Goal: Information Seeking & Learning: Understand process/instructions

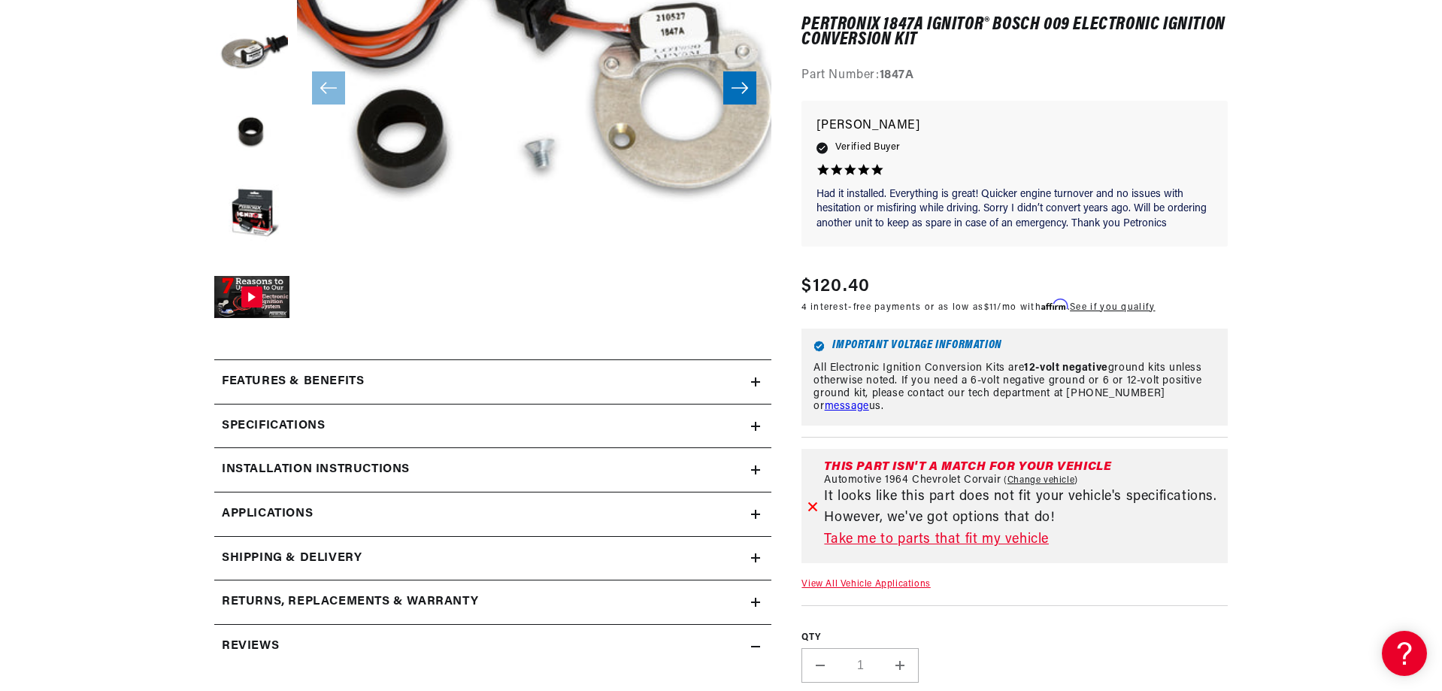
scroll to position [376, 0]
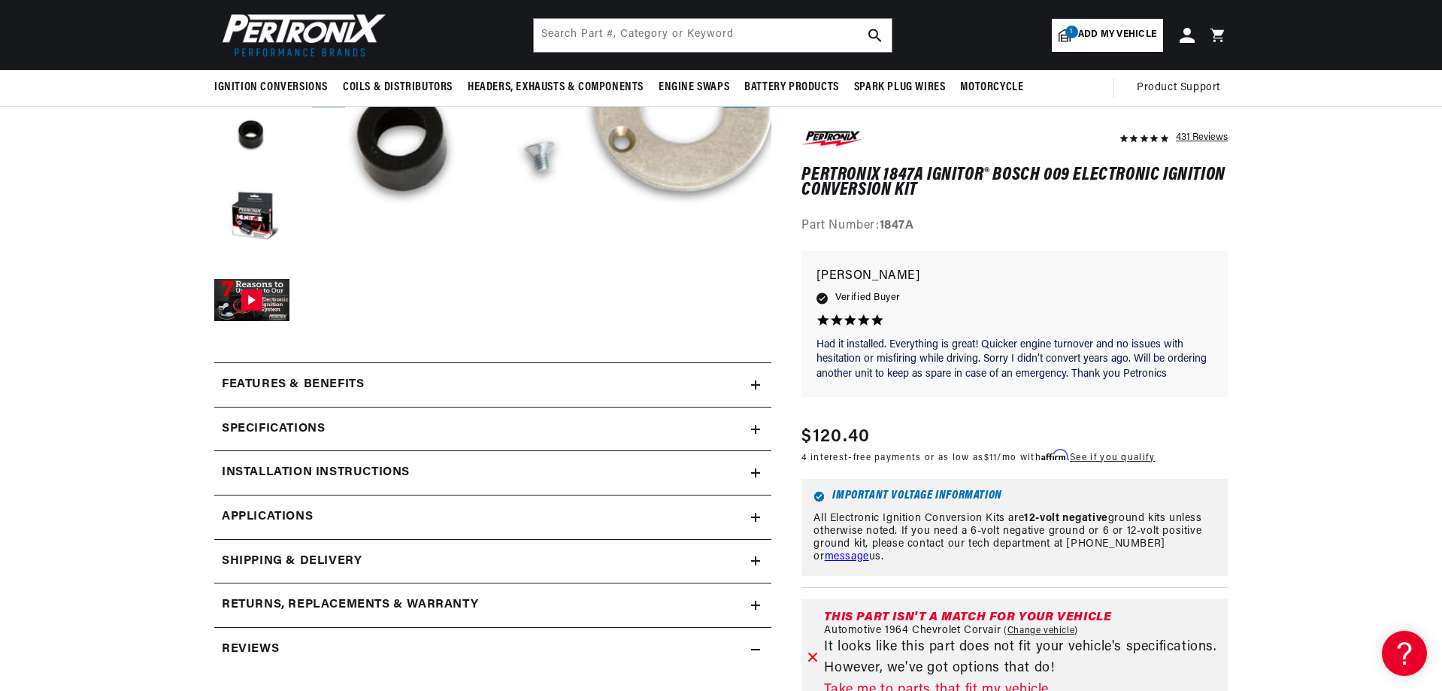
click at [287, 420] on h2 "Specifications" at bounding box center [273, 430] width 103 height 20
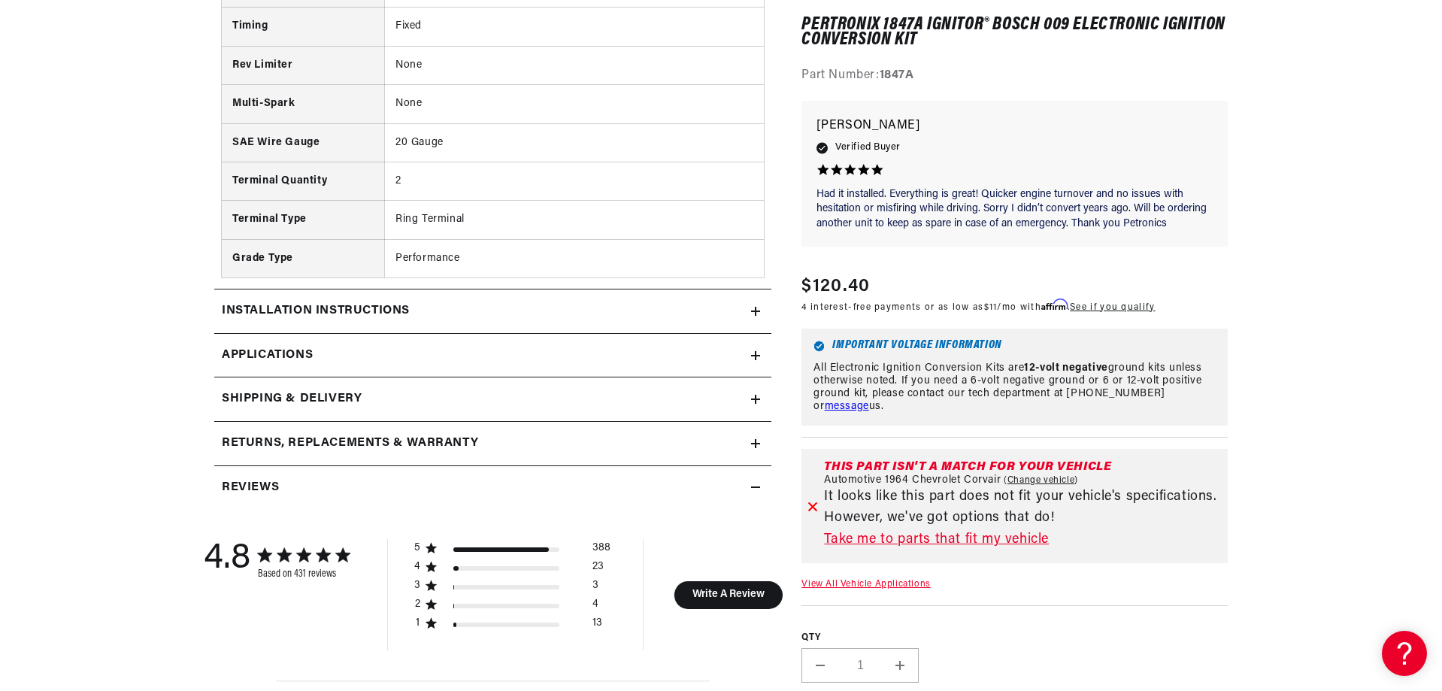
scroll to position [0, 1879]
click at [267, 347] on span "Applications" at bounding box center [267, 356] width 91 height 20
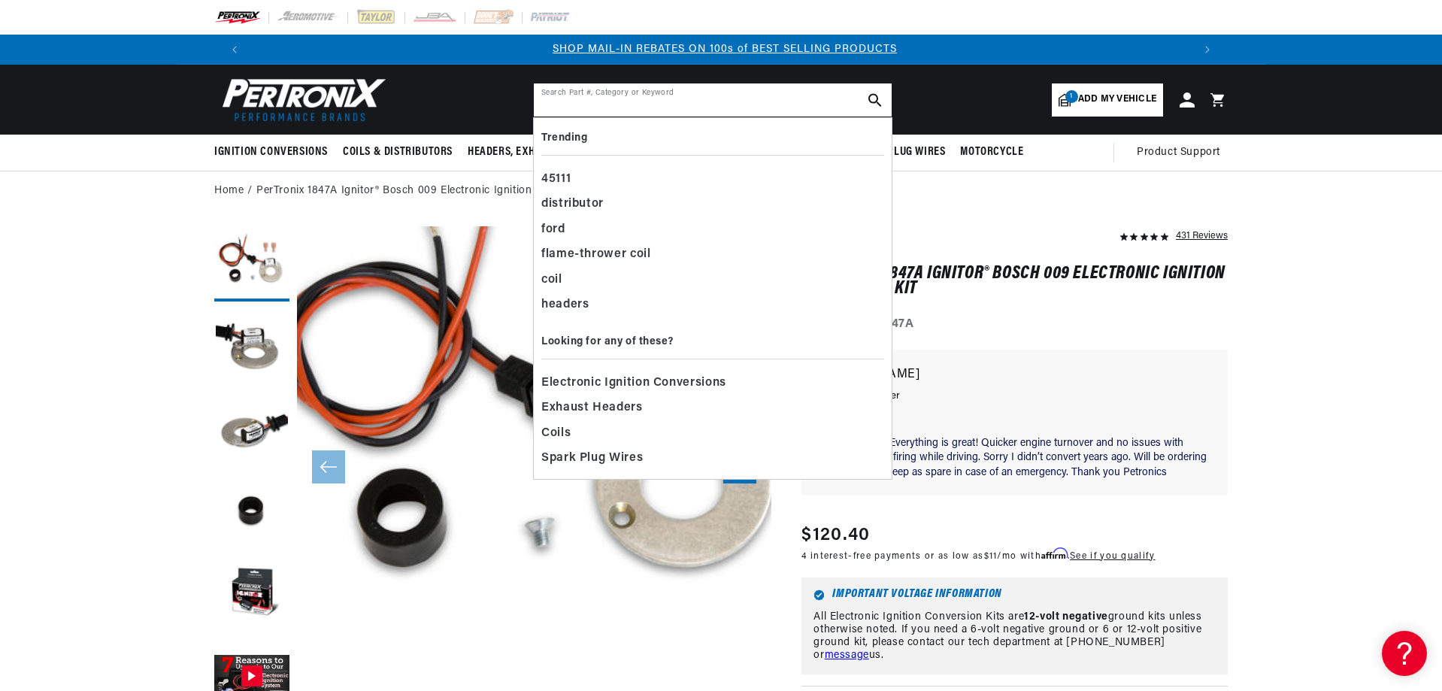
click at [552, 99] on input "text" at bounding box center [713, 99] width 358 height 33
click at [699, 385] on span "Electronic Ignition Conversions" at bounding box center [633, 383] width 185 height 21
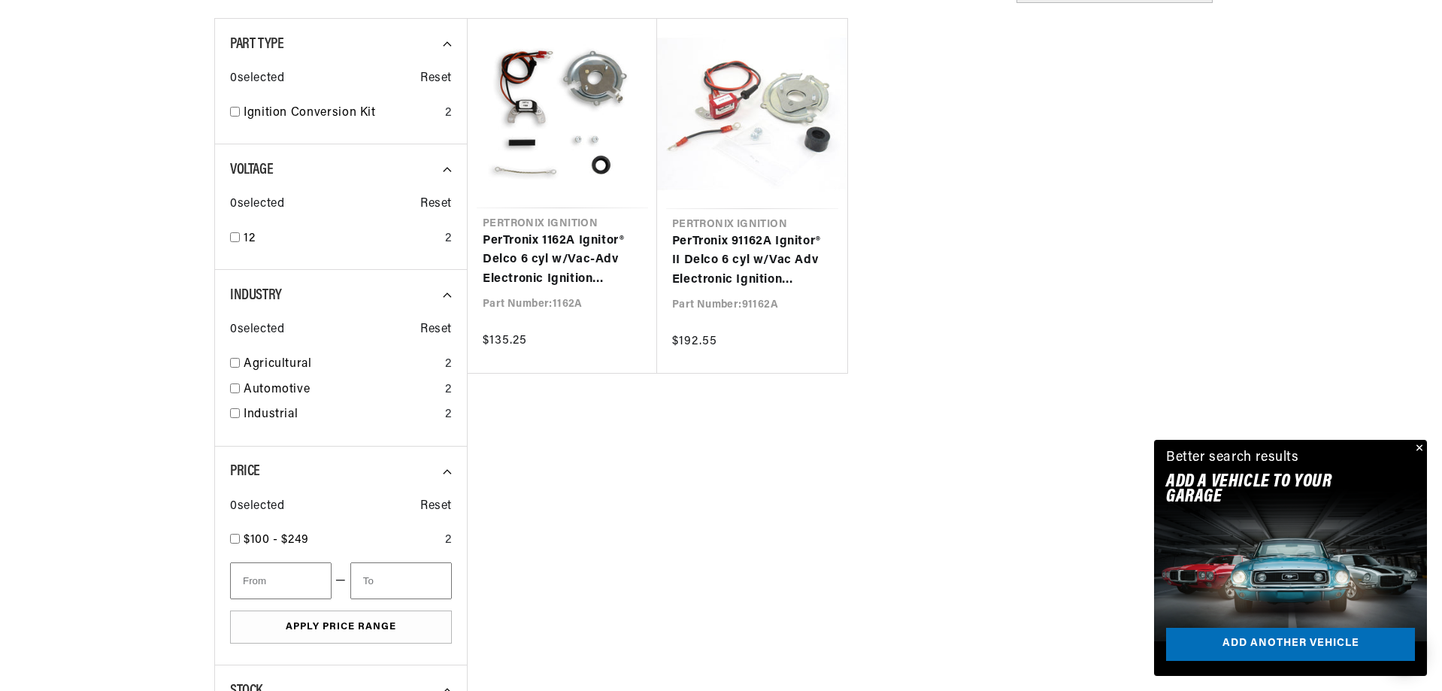
scroll to position [526, 0]
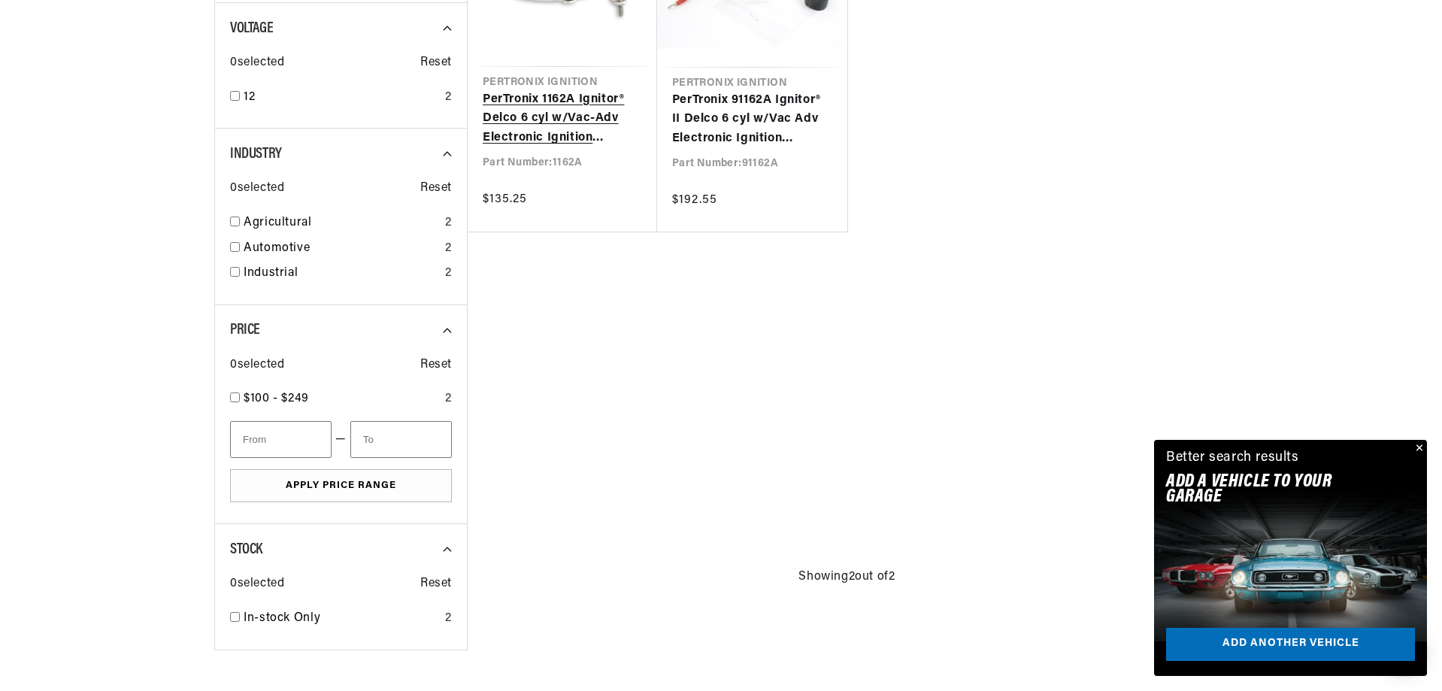
click at [534, 119] on link "PerTronix 1162A Ignitor® Delco 6 cyl w/Vac-Adv Electronic Ignition Conversion K…" at bounding box center [562, 119] width 159 height 58
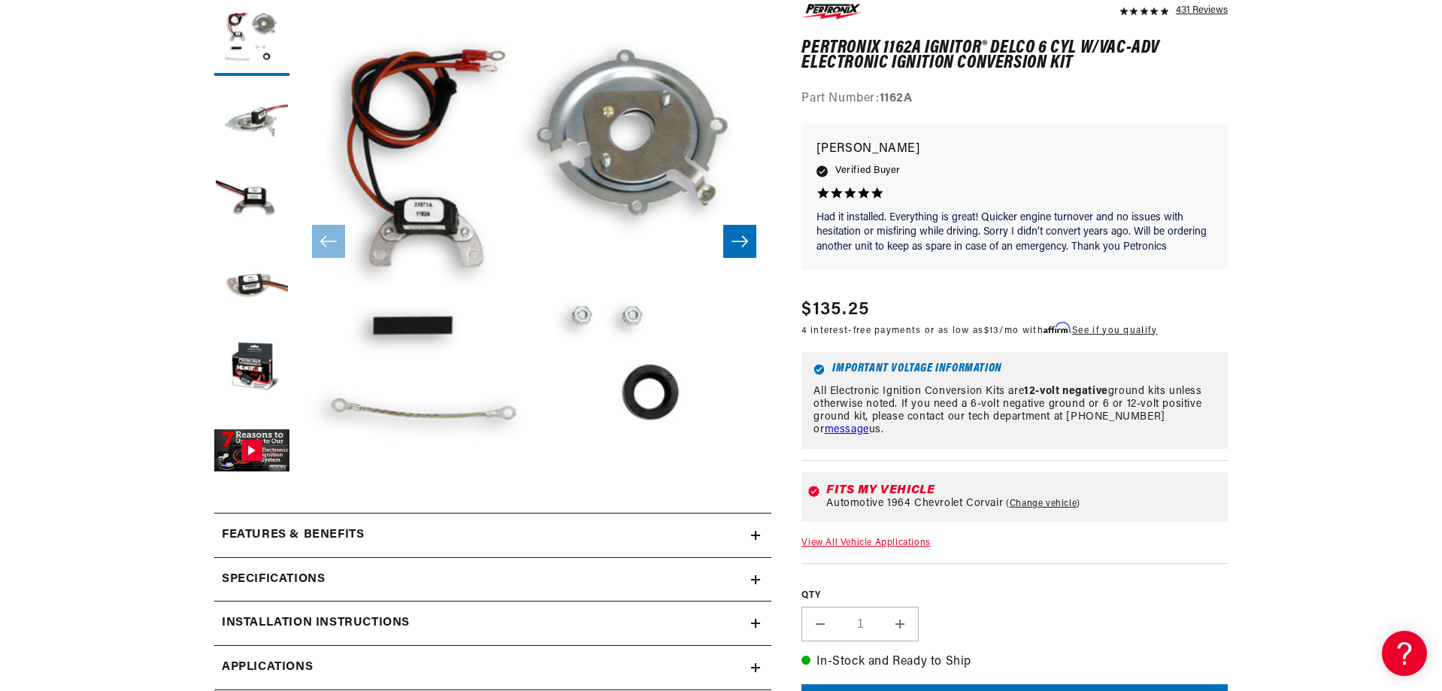
scroll to position [0, 1879]
click at [242, 444] on button "Gallery Viewer" at bounding box center [251, 451] width 75 height 75
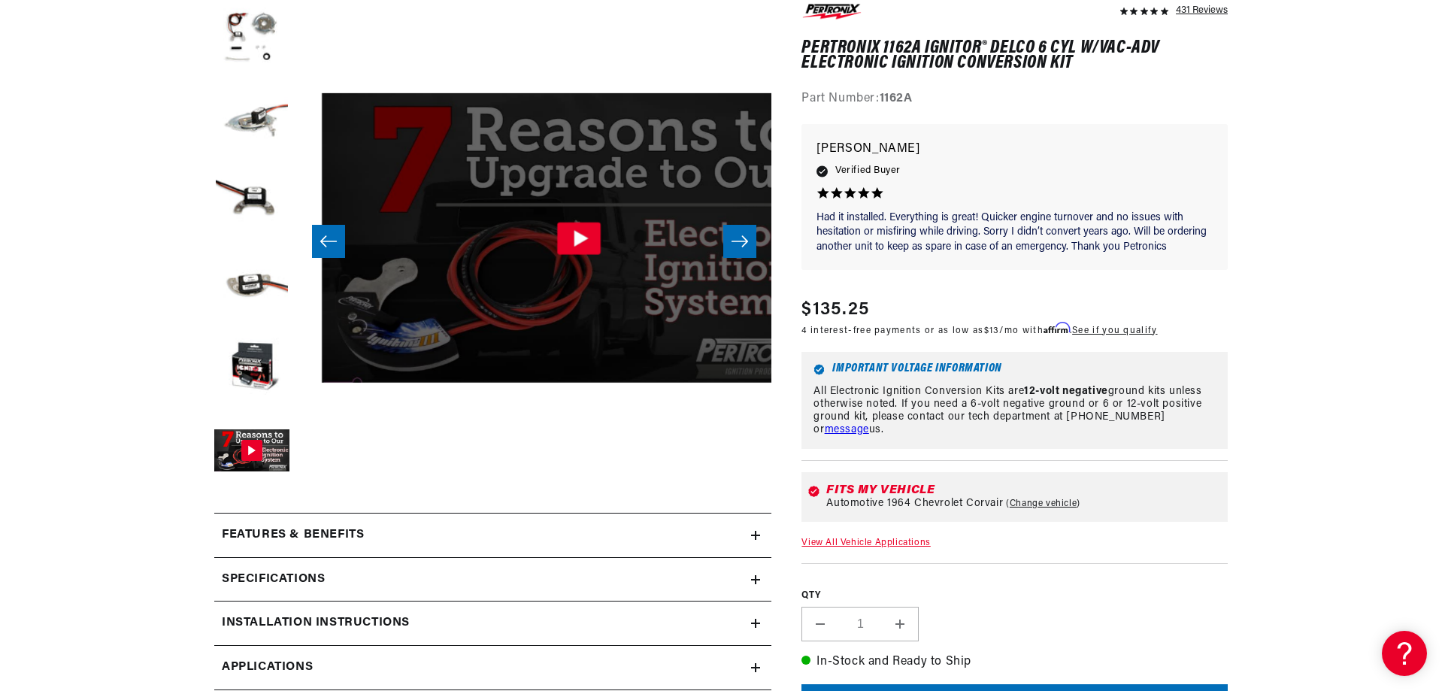
scroll to position [0, 2374]
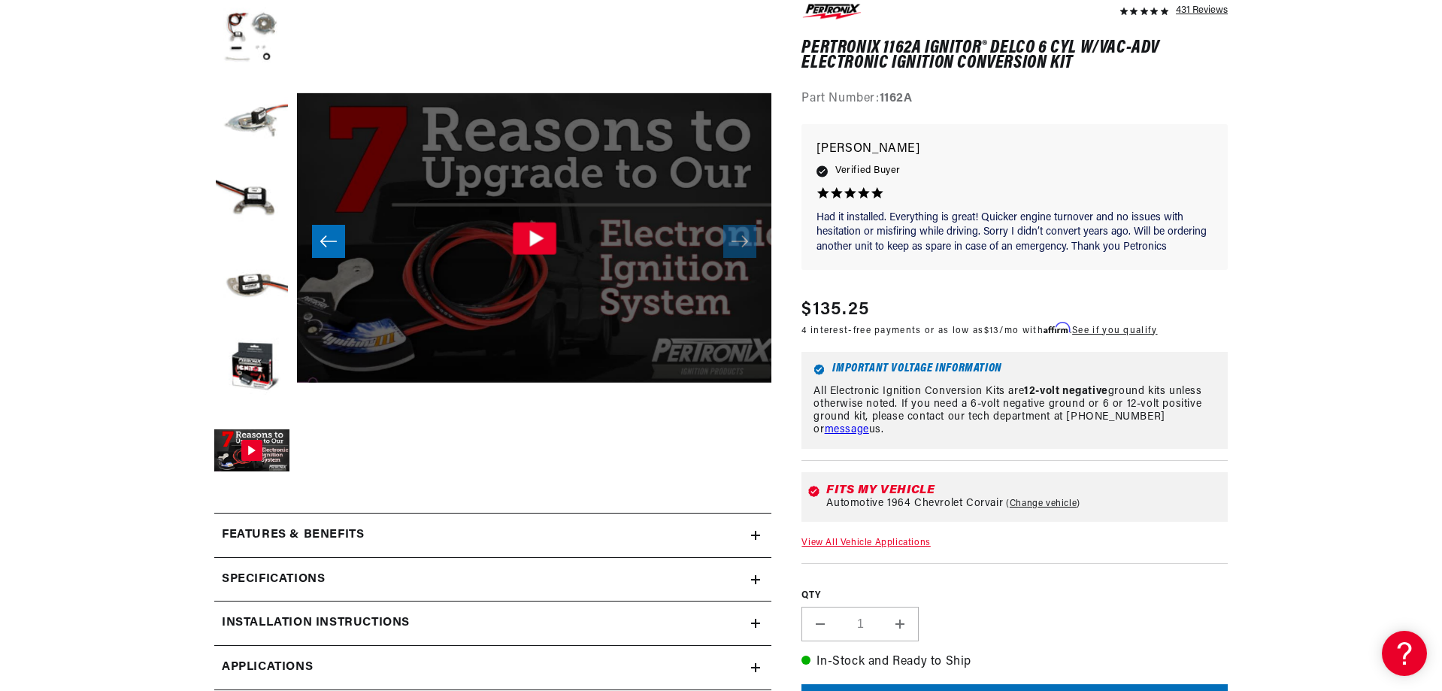
click at [535, 232] on icon "Gallery Viewer" at bounding box center [535, 238] width 44 height 32
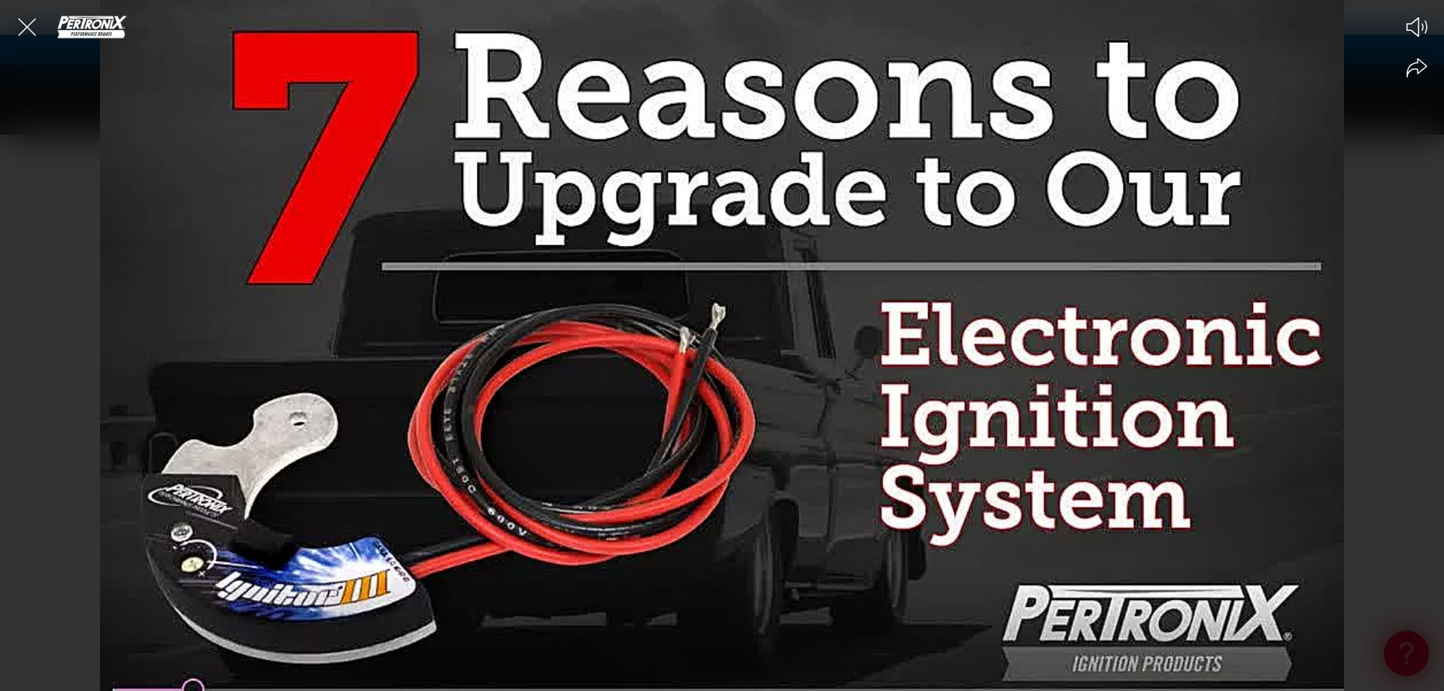
scroll to position [0, 939]
click at [1415, 23] on icon "Mute video" at bounding box center [1416, 27] width 21 height 20
drag, startPoint x: 917, startPoint y: 501, endPoint x: 907, endPoint y: 510, distance: 13.9
click at [918, 502] on div at bounding box center [722, 345] width 1444 height 691
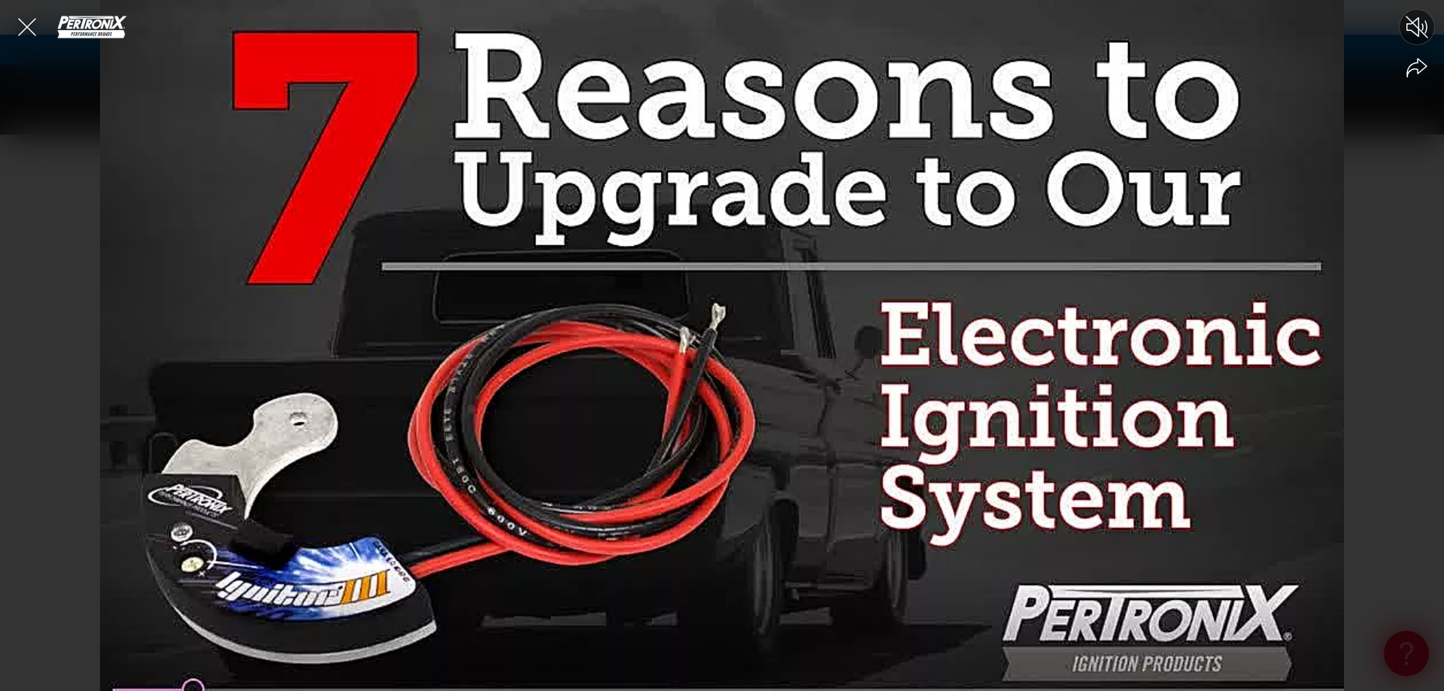
click at [142, 548] on div at bounding box center [722, 345] width 1444 height 691
click at [185, 685] on div at bounding box center [722, 345] width 1444 height 691
click at [1417, 20] on icon "Unmute video" at bounding box center [1416, 27] width 23 height 23
click at [1422, 62] on icon "Share video" at bounding box center [1416, 68] width 20 height 20
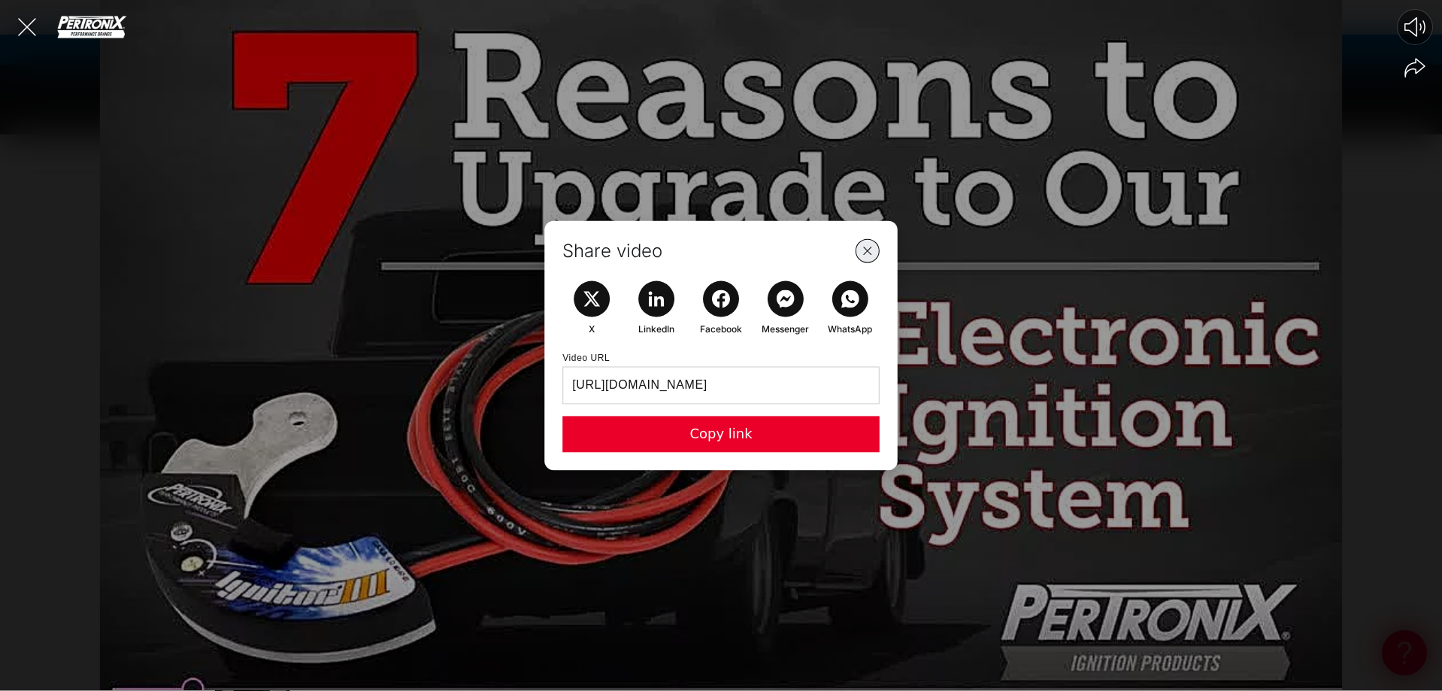
scroll to position [0, 939]
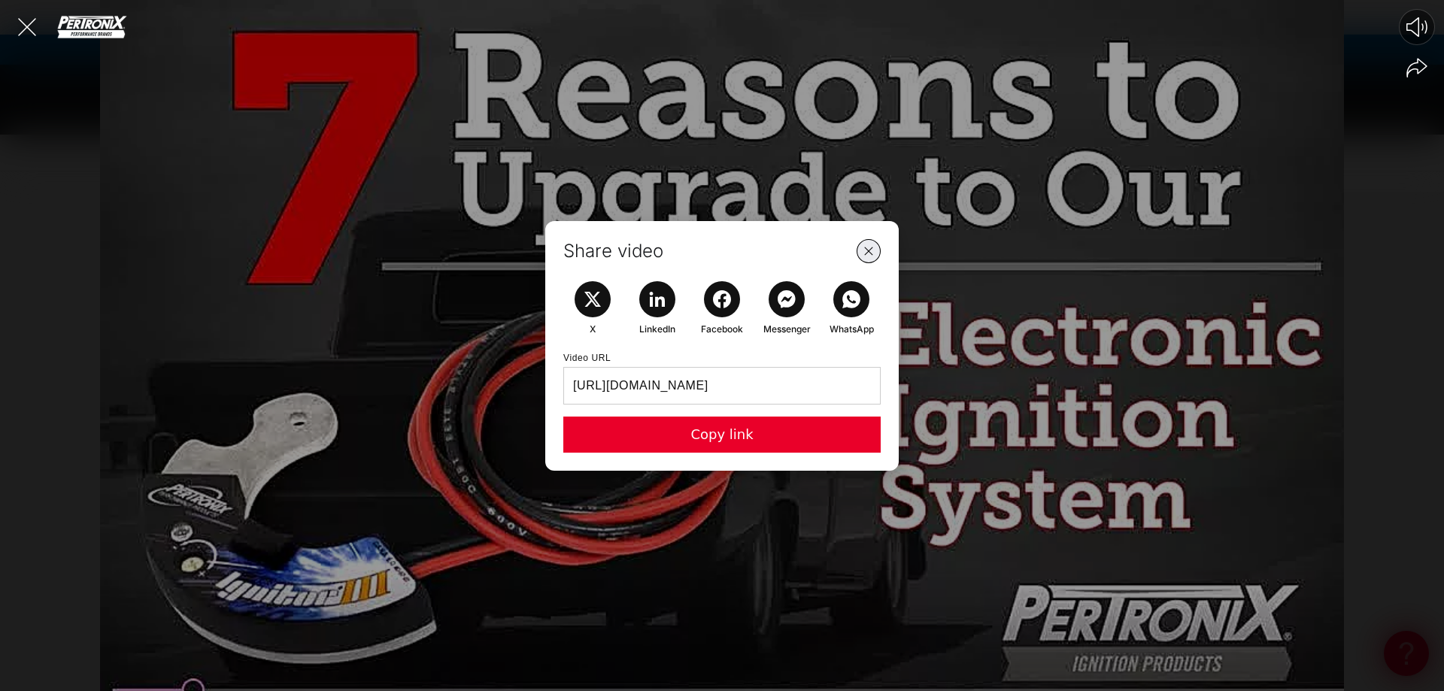
click at [872, 253] on icon "Close Share Modal" at bounding box center [868, 250] width 19 height 19
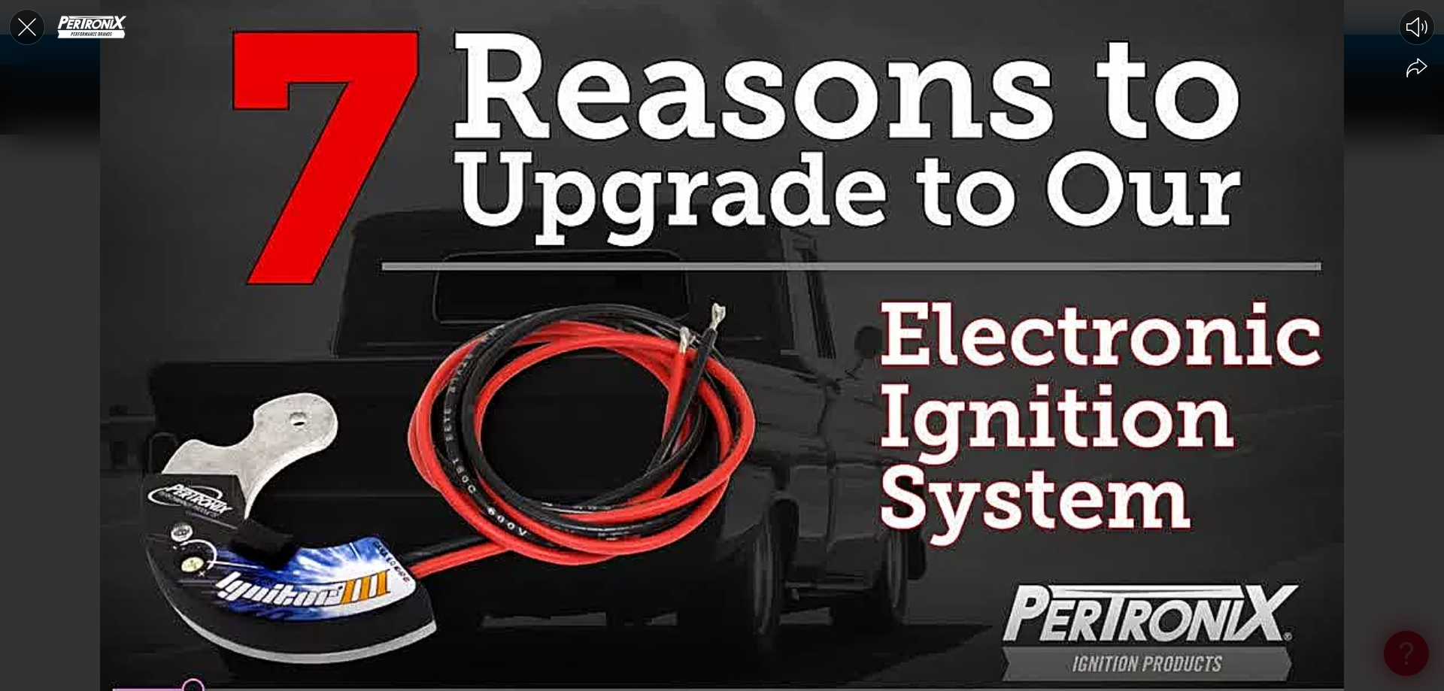
click at [22, 18] on icon "Close the video player" at bounding box center [27, 27] width 33 height 33
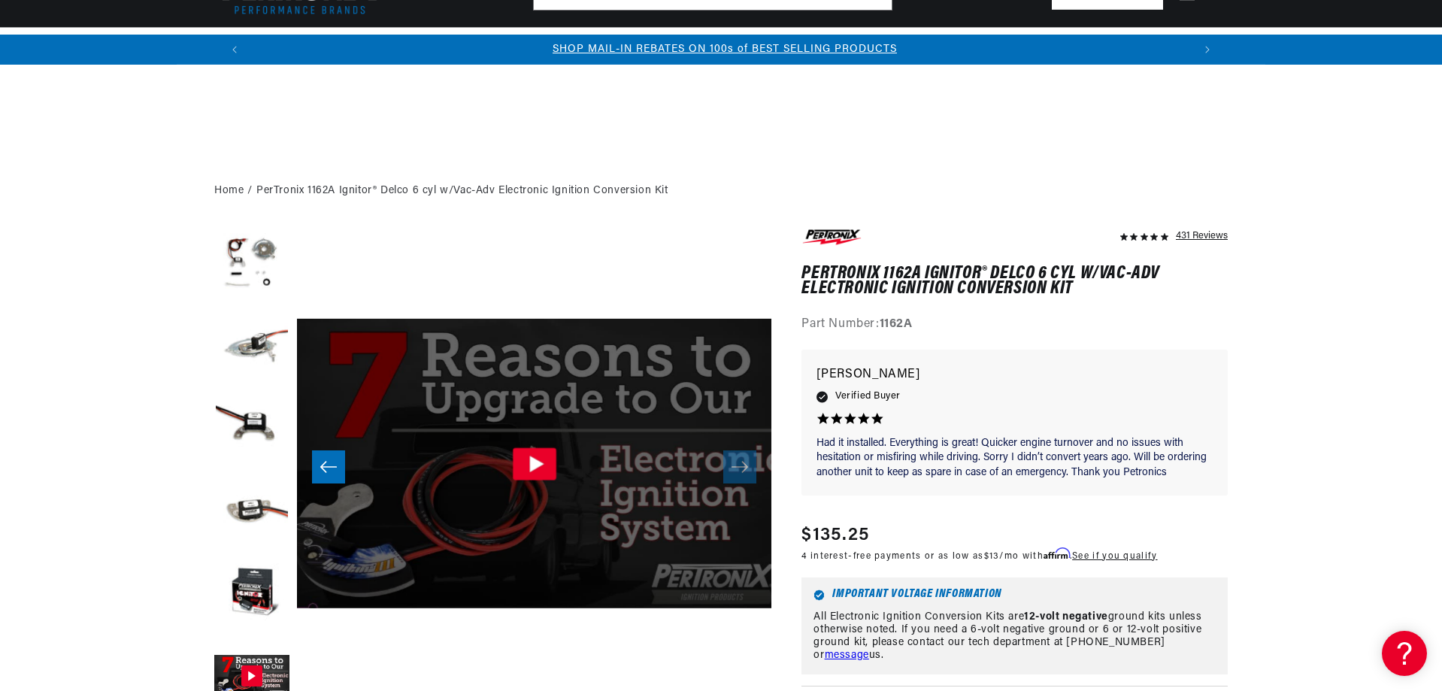
scroll to position [228, 0]
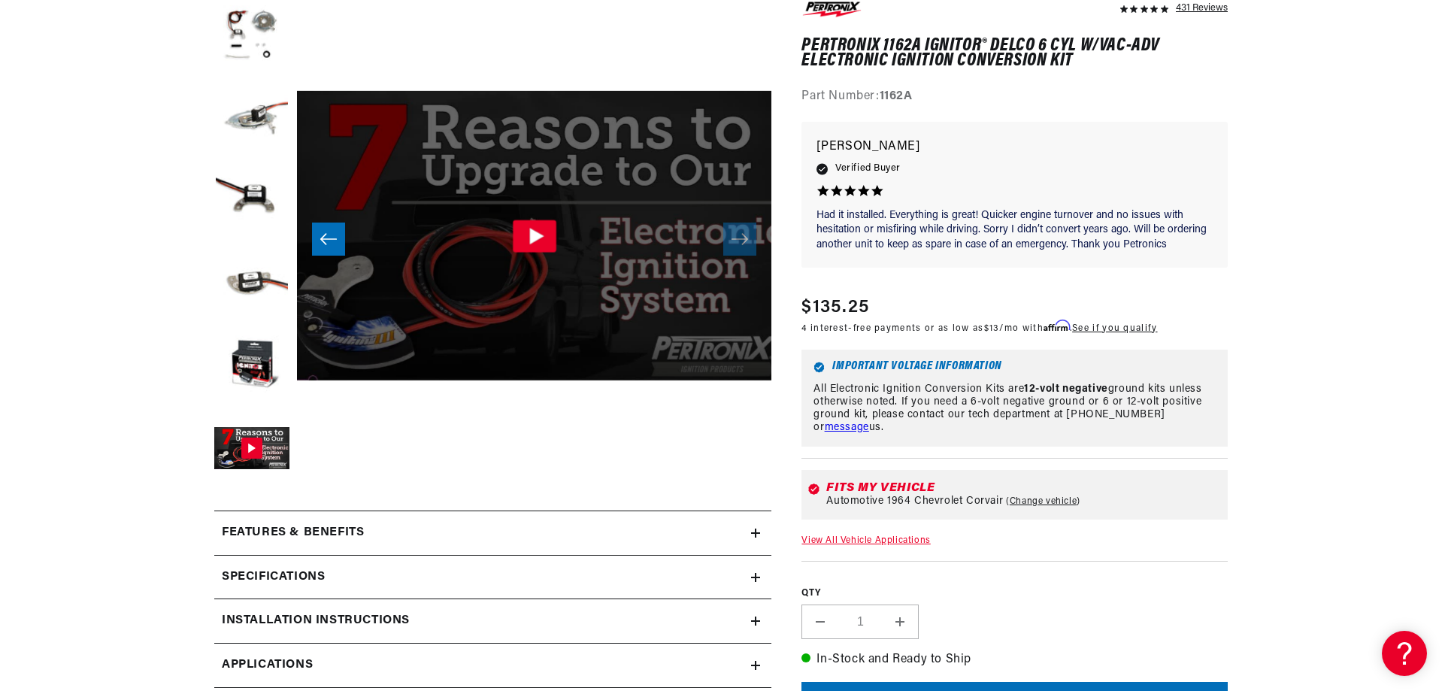
click at [535, 239] on icon "Gallery Viewer" at bounding box center [536, 236] width 14 height 17
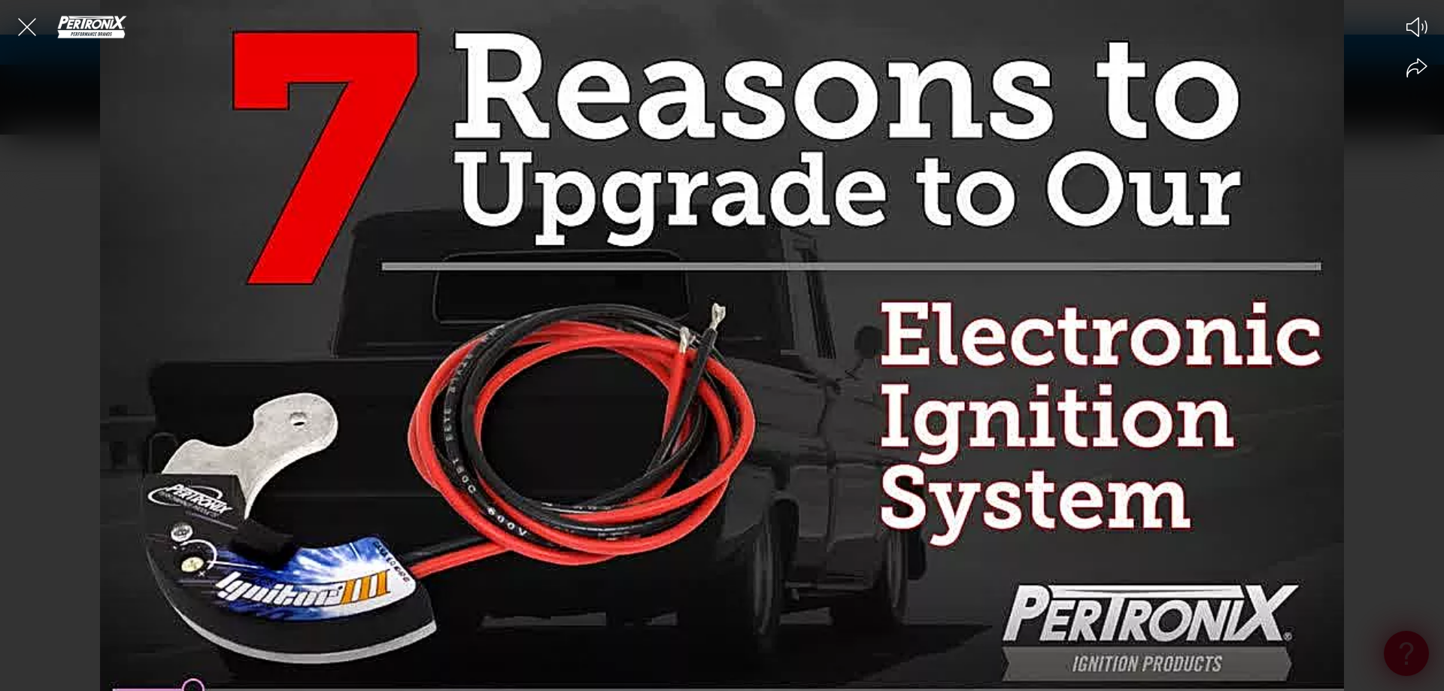
scroll to position [0, 1879]
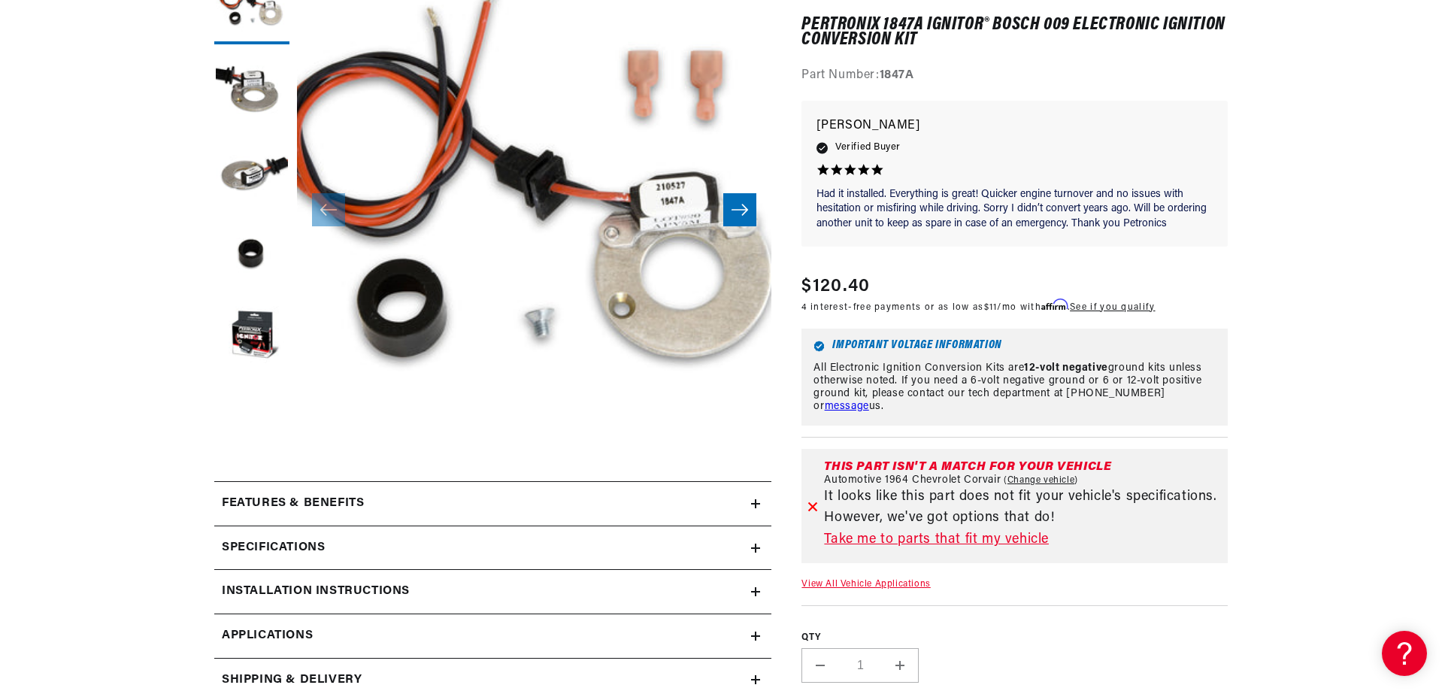
scroll to position [376, 0]
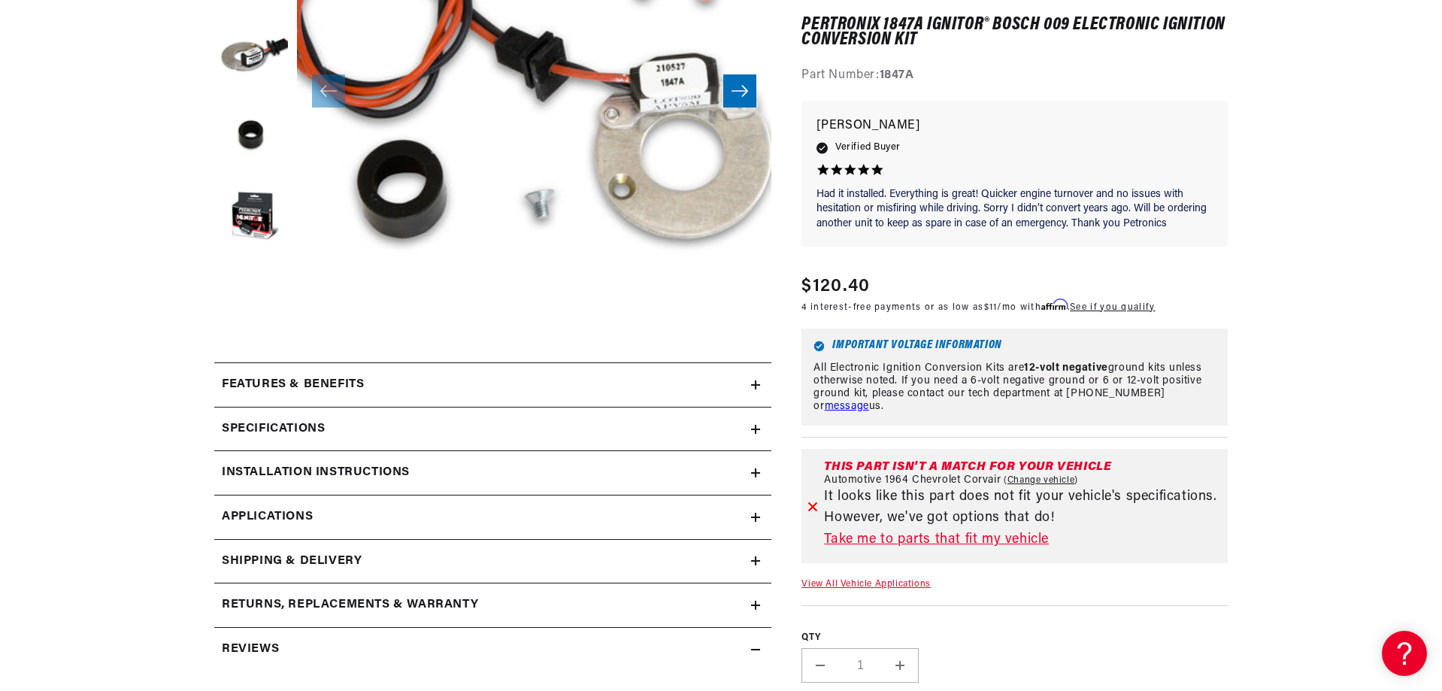
click at [363, 466] on h2 "Installation instructions" at bounding box center [316, 473] width 188 height 20
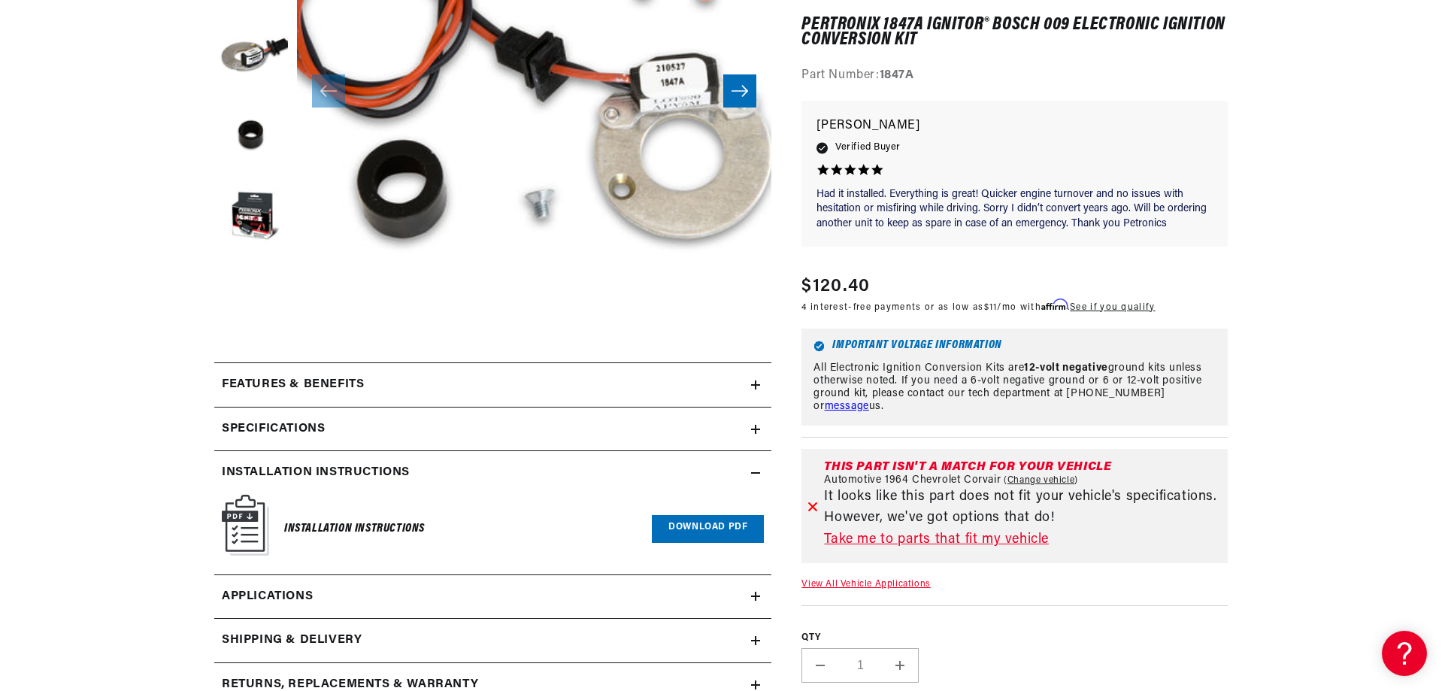
scroll to position [0, 163]
click at [696, 530] on link "Download PDF" at bounding box center [708, 529] width 112 height 28
click at [558, 457] on summary "Installation instructions" at bounding box center [492, 473] width 557 height 44
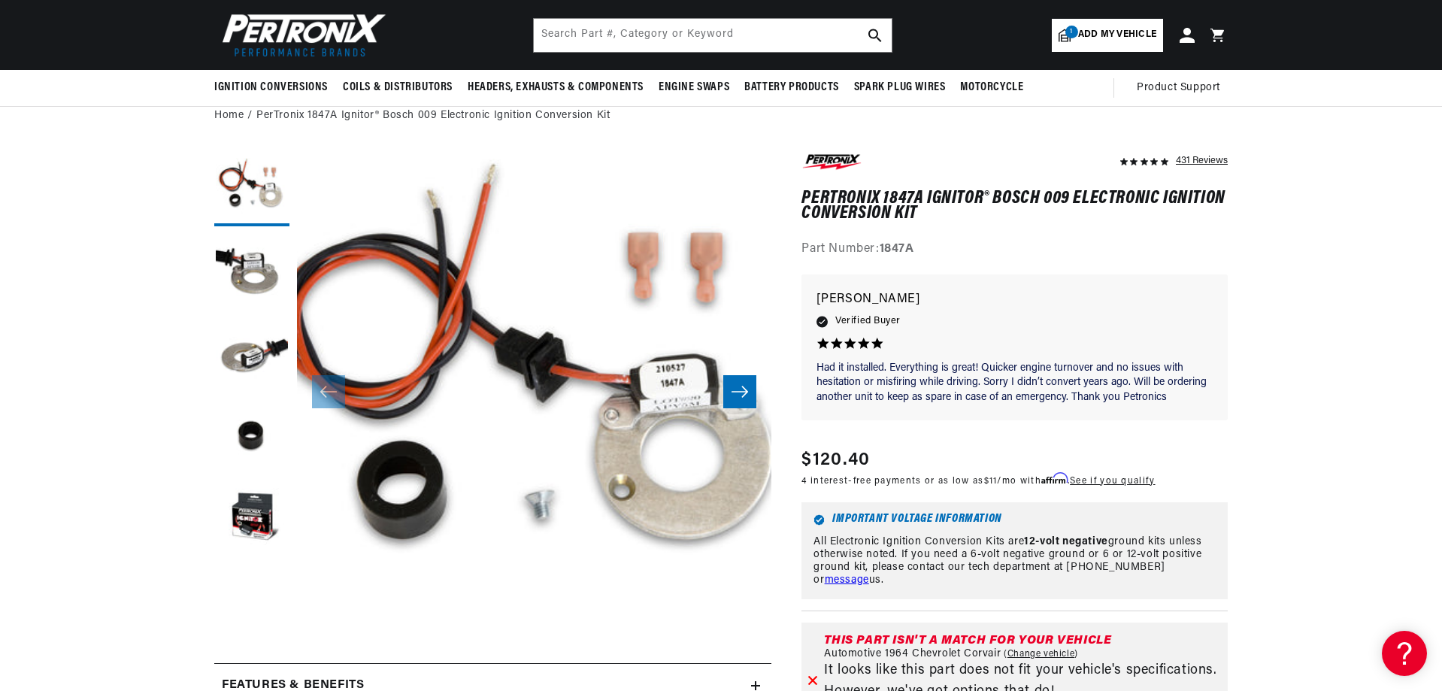
scroll to position [0, 939]
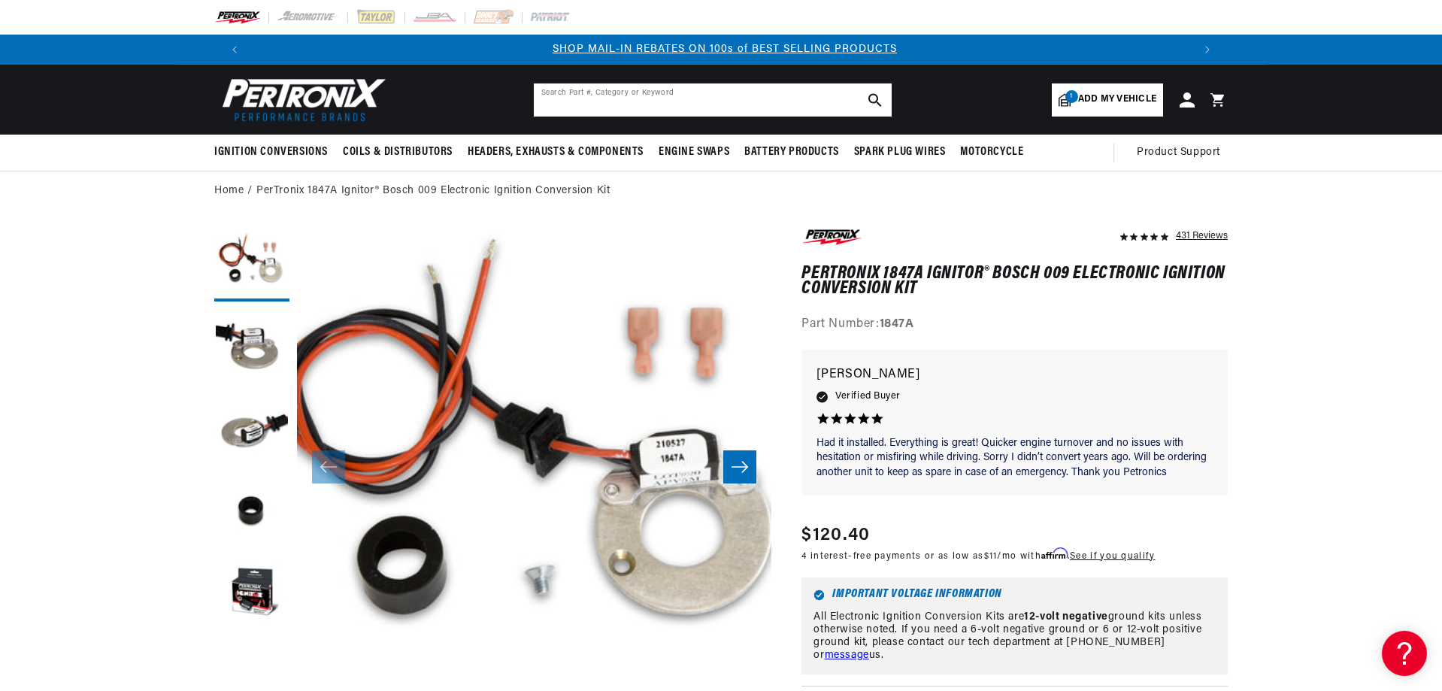
click at [570, 94] on input "text" at bounding box center [713, 99] width 358 height 33
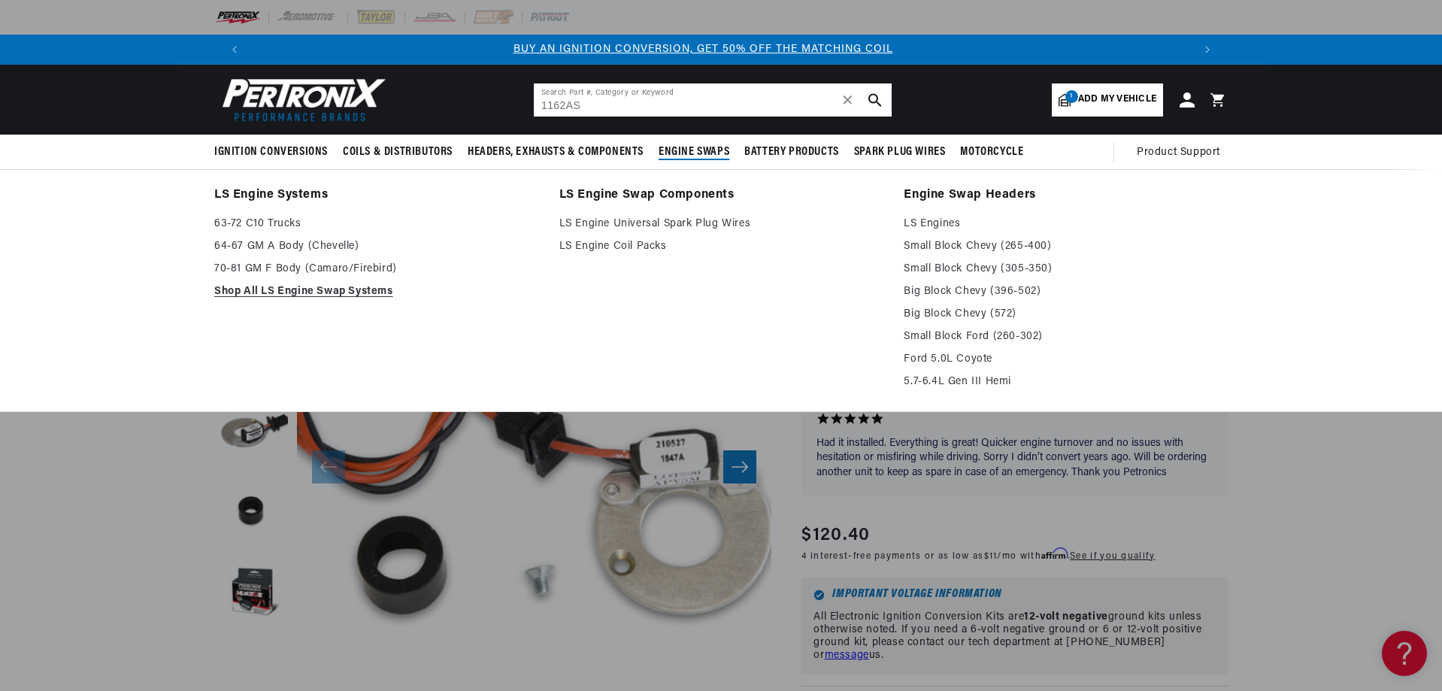
scroll to position [0, 0]
type input "1162A"
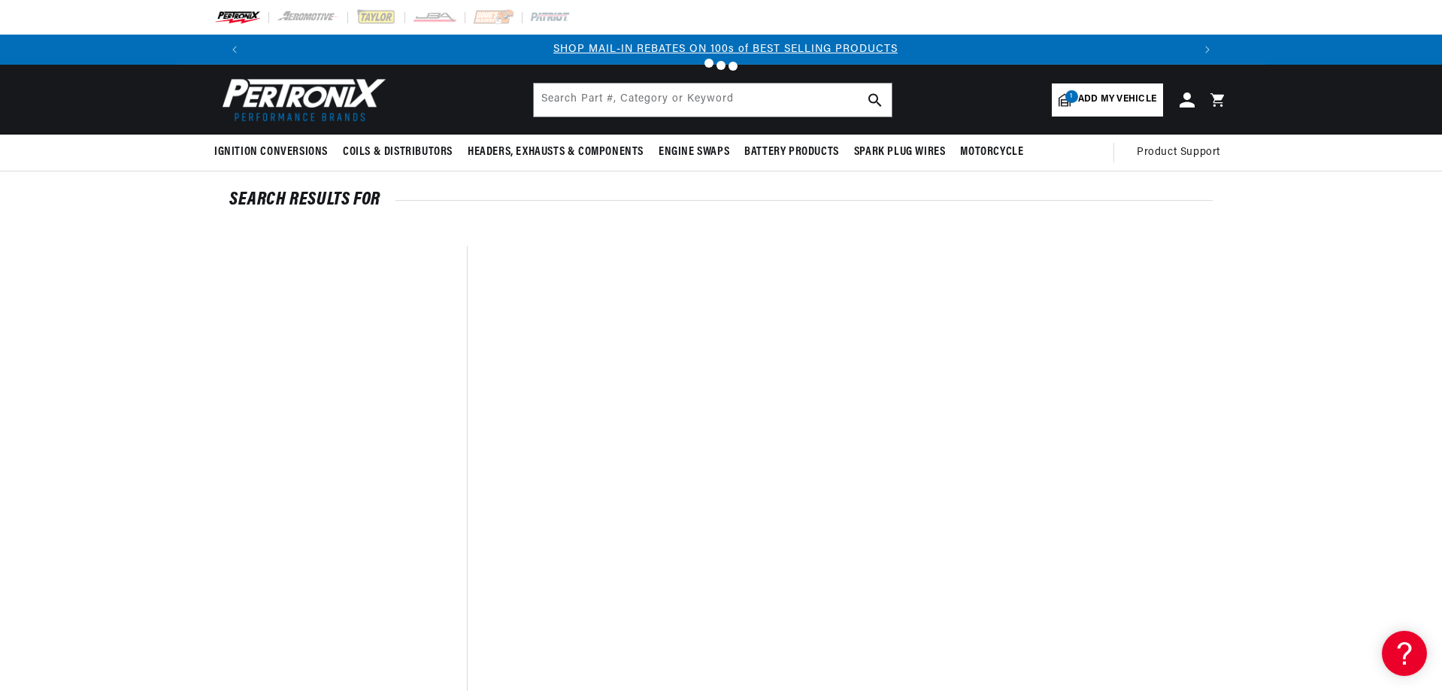
scroll to position [0, 939]
type input "1162A"
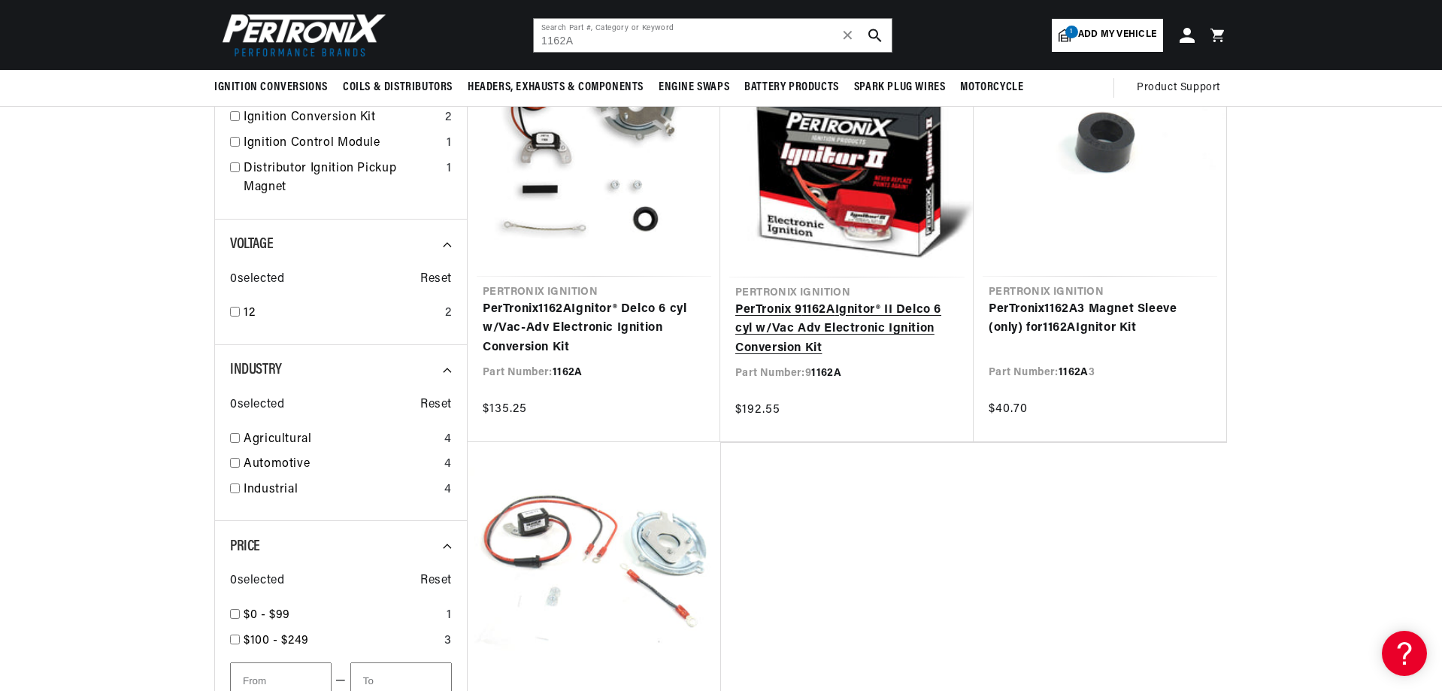
scroll to position [0, 0]
